Goal: Task Accomplishment & Management: Manage account settings

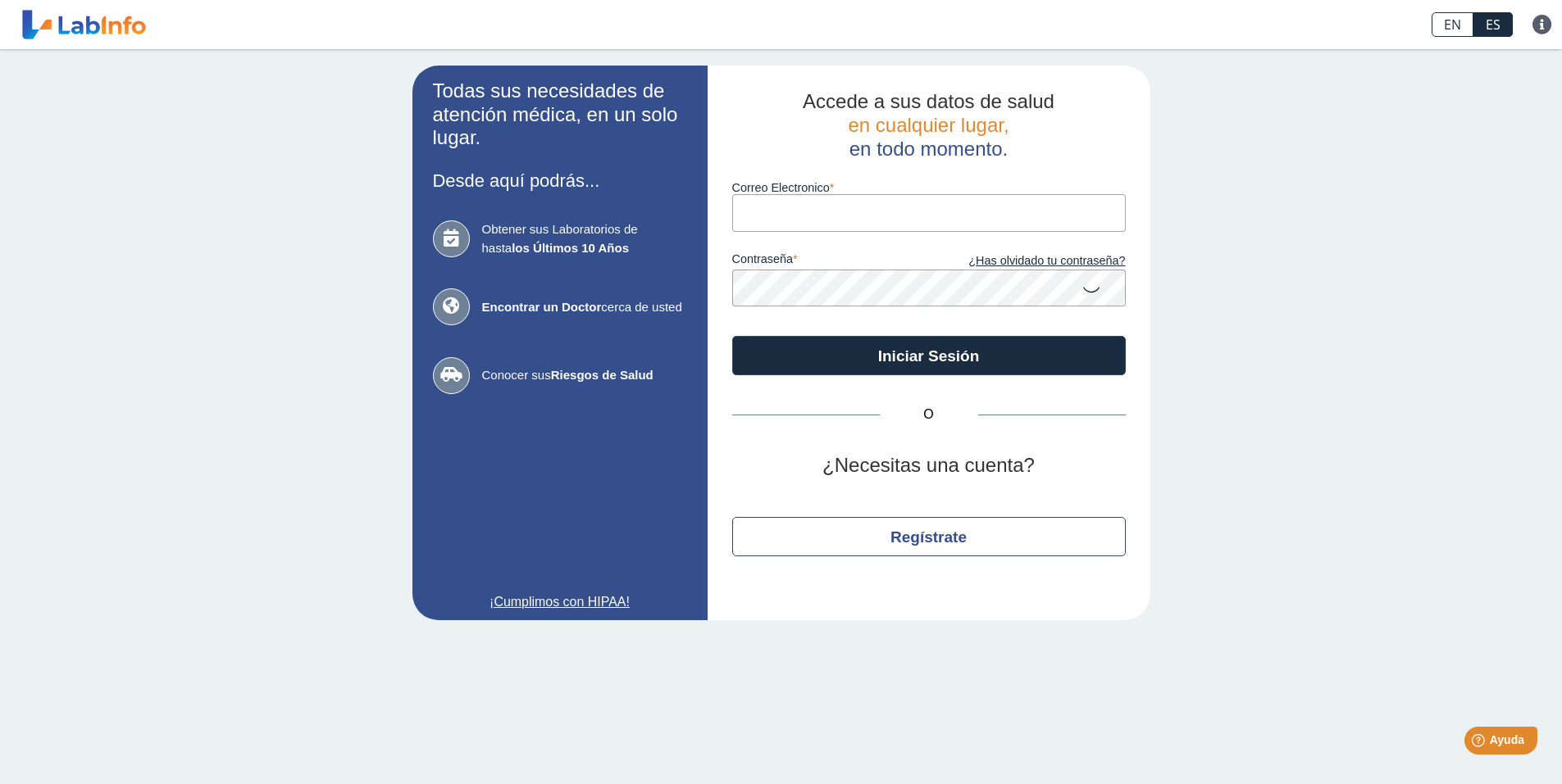
type input "[EMAIL_ADDRESS][DOMAIN_NAME]"
click at [855, 202] on input "[EMAIL_ADDRESS][DOMAIN_NAME]" at bounding box center [928, 212] width 394 height 37
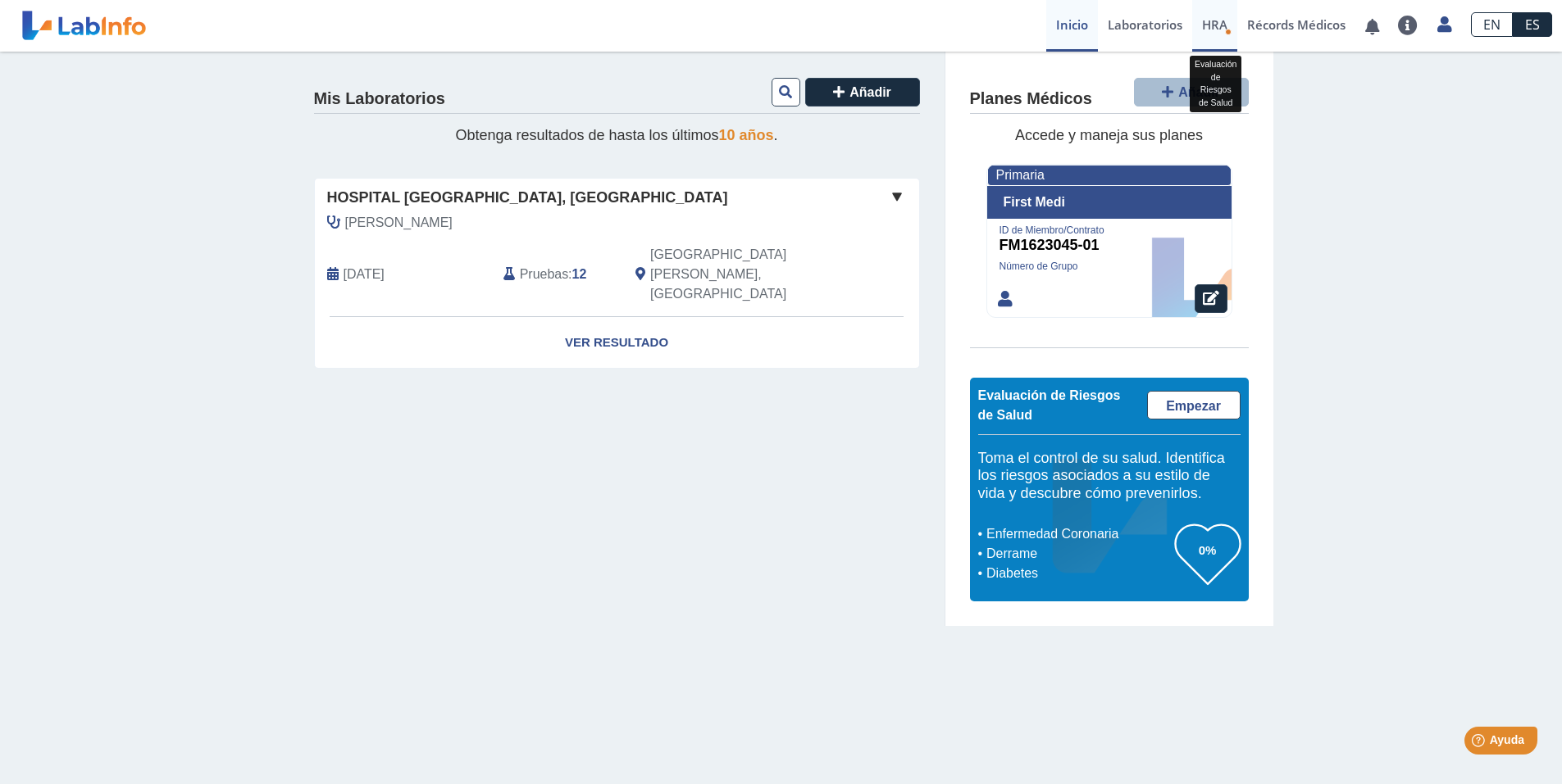
click at [1217, 31] on span "HRA" at bounding box center [1214, 24] width 25 height 16
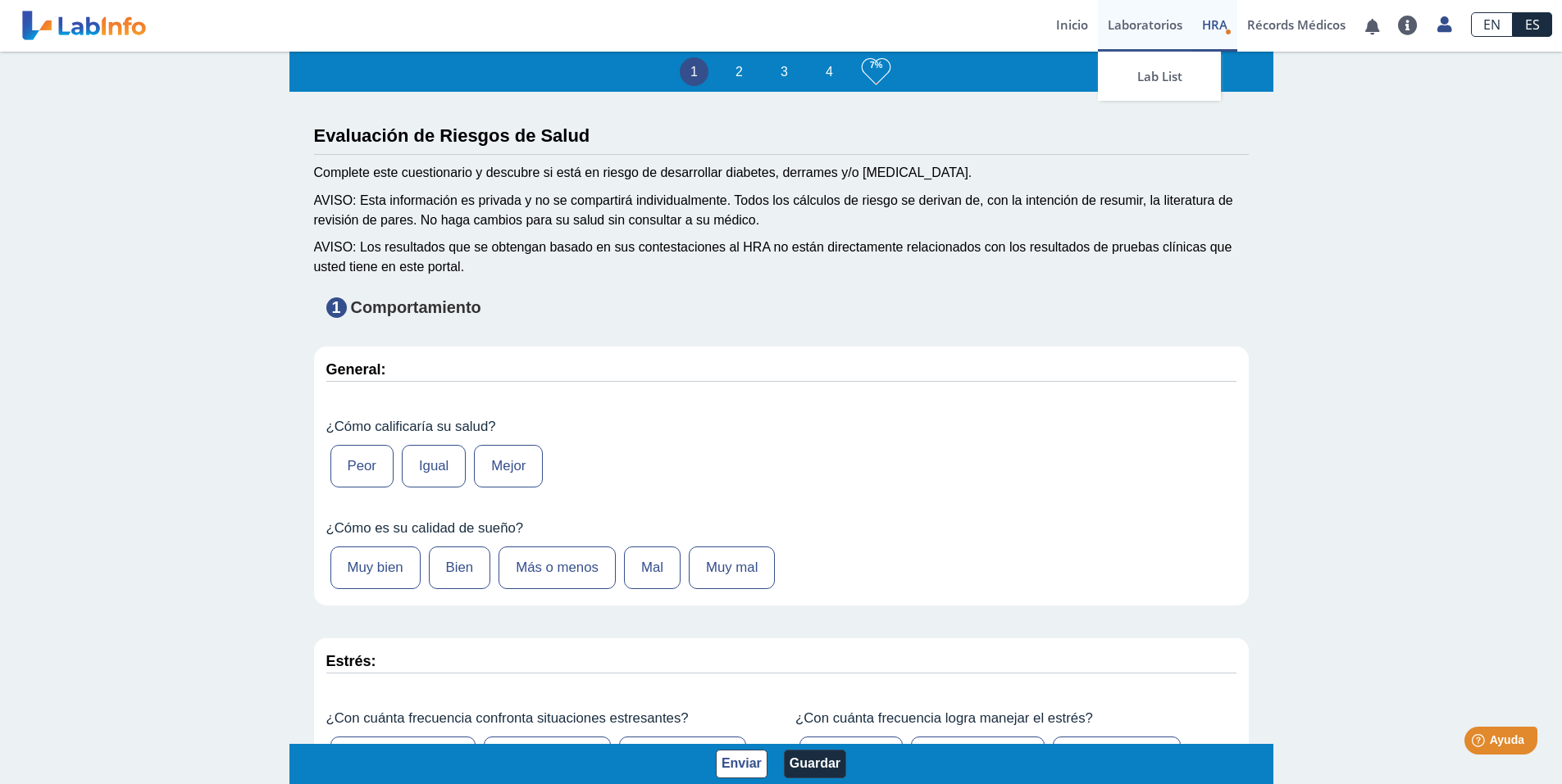
click at [1136, 29] on link "Laboratorios" at bounding box center [1145, 26] width 94 height 52
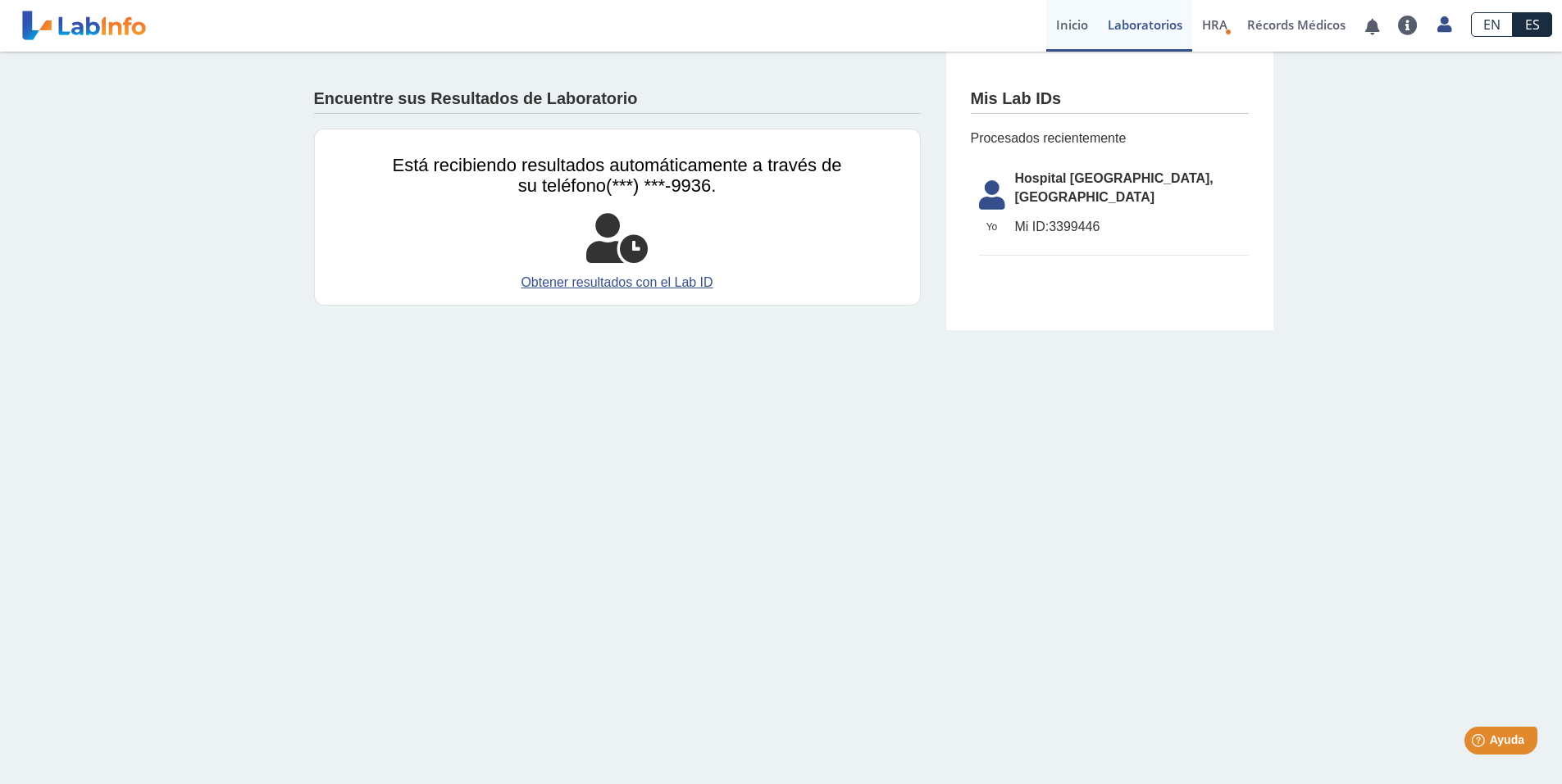
click at [1079, 24] on link "Inicio" at bounding box center [1072, 26] width 52 height 52
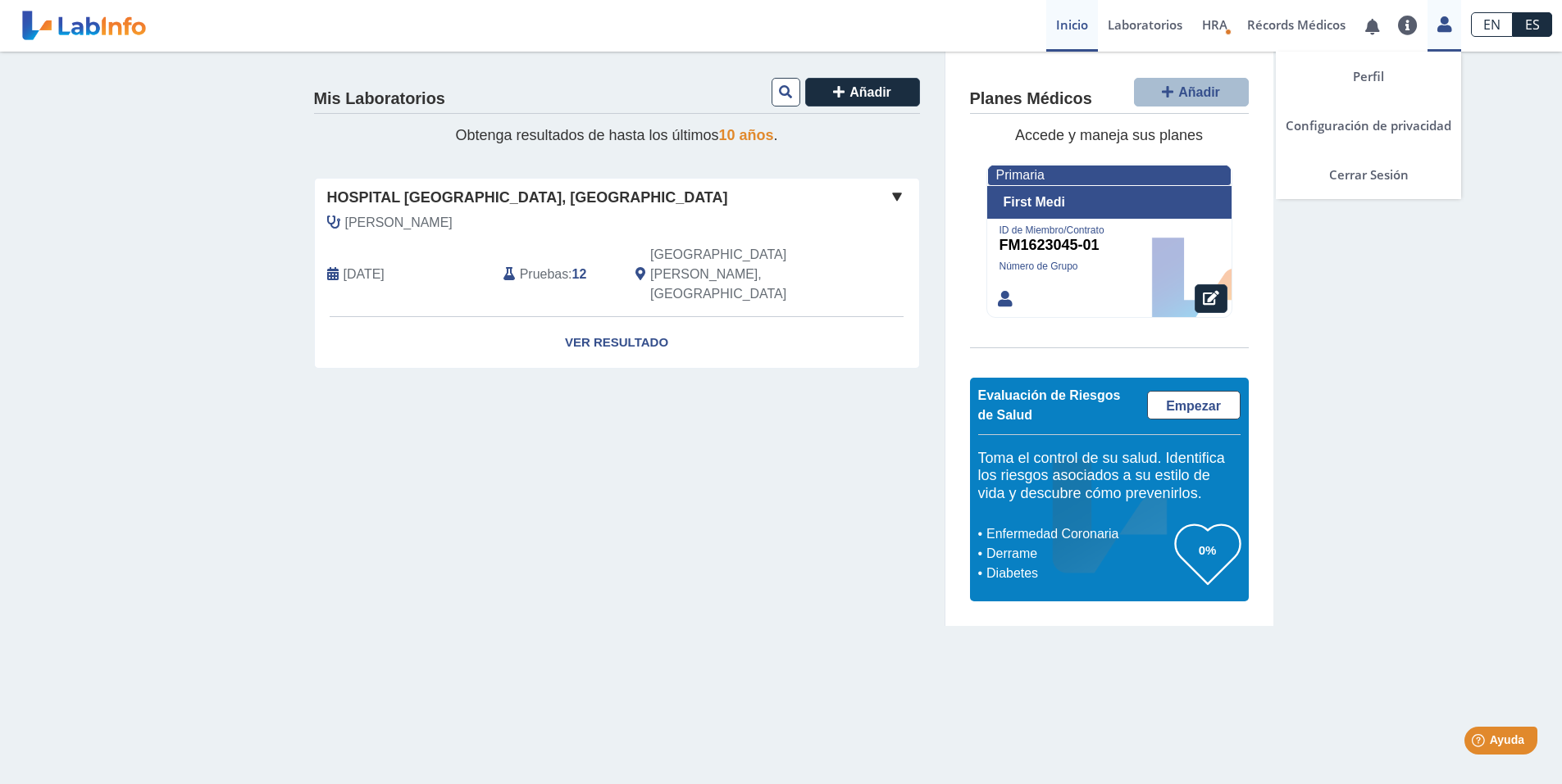
click at [1450, 28] on icon at bounding box center [1444, 24] width 14 height 12
click at [1381, 176] on link "Cerrar Sesión" at bounding box center [1368, 174] width 185 height 49
